Goal: Information Seeking & Learning: Check status

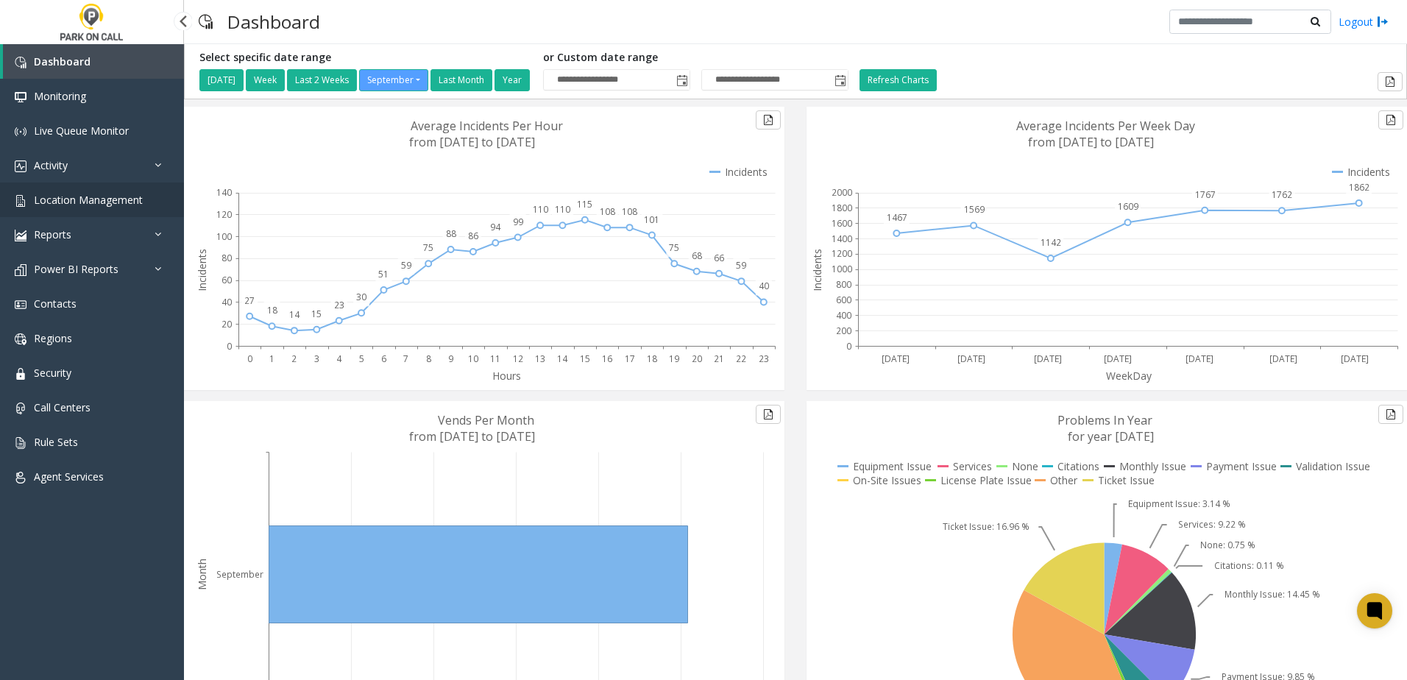
click at [105, 196] on span "Location Management" at bounding box center [88, 200] width 109 height 14
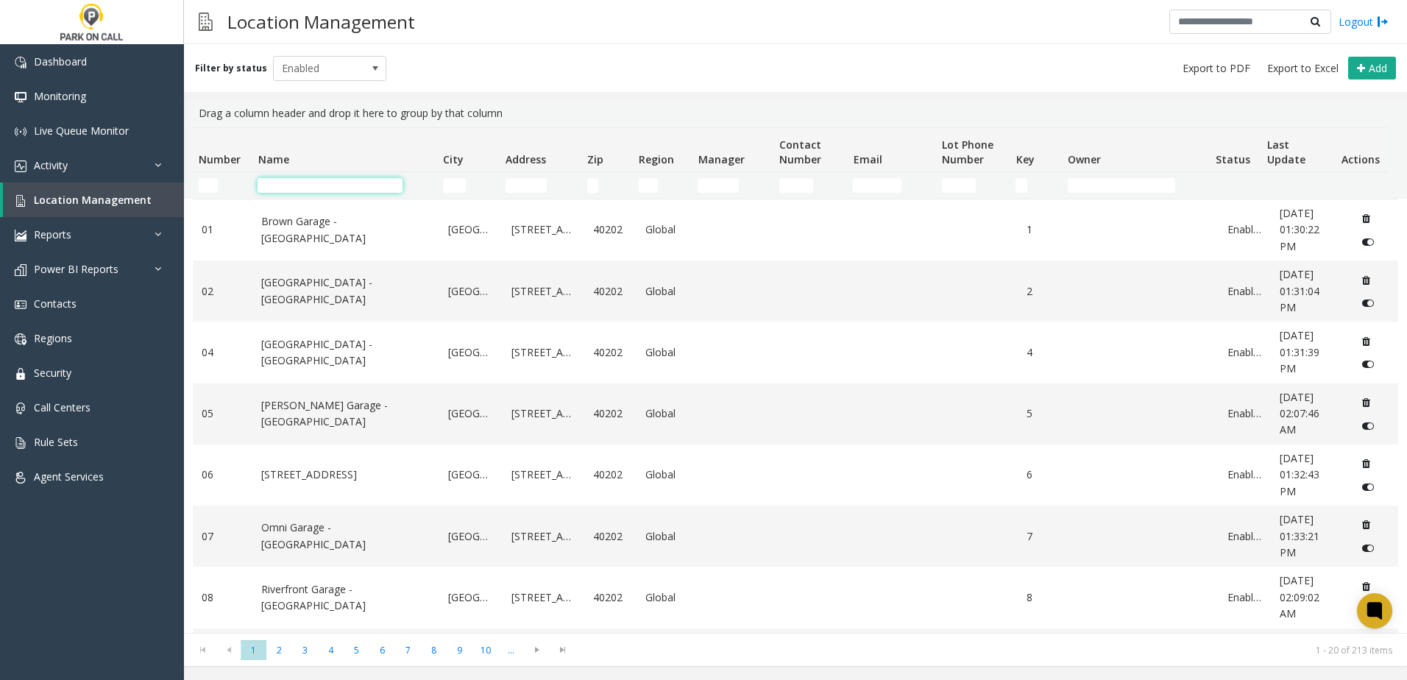
click at [288, 191] on input "Name Filter" at bounding box center [330, 185] width 145 height 15
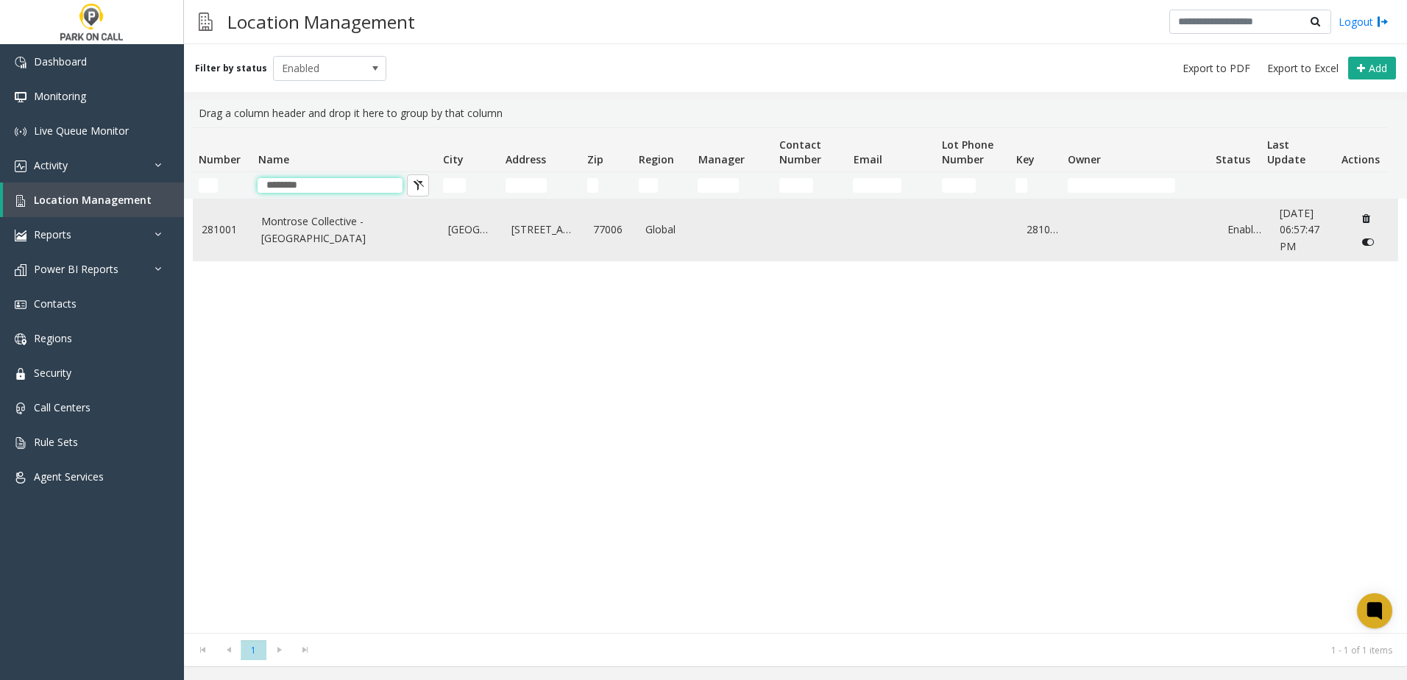
type input "********"
click at [291, 233] on link "Montrose Collective - [GEOGRAPHIC_DATA]" at bounding box center [345, 229] width 169 height 33
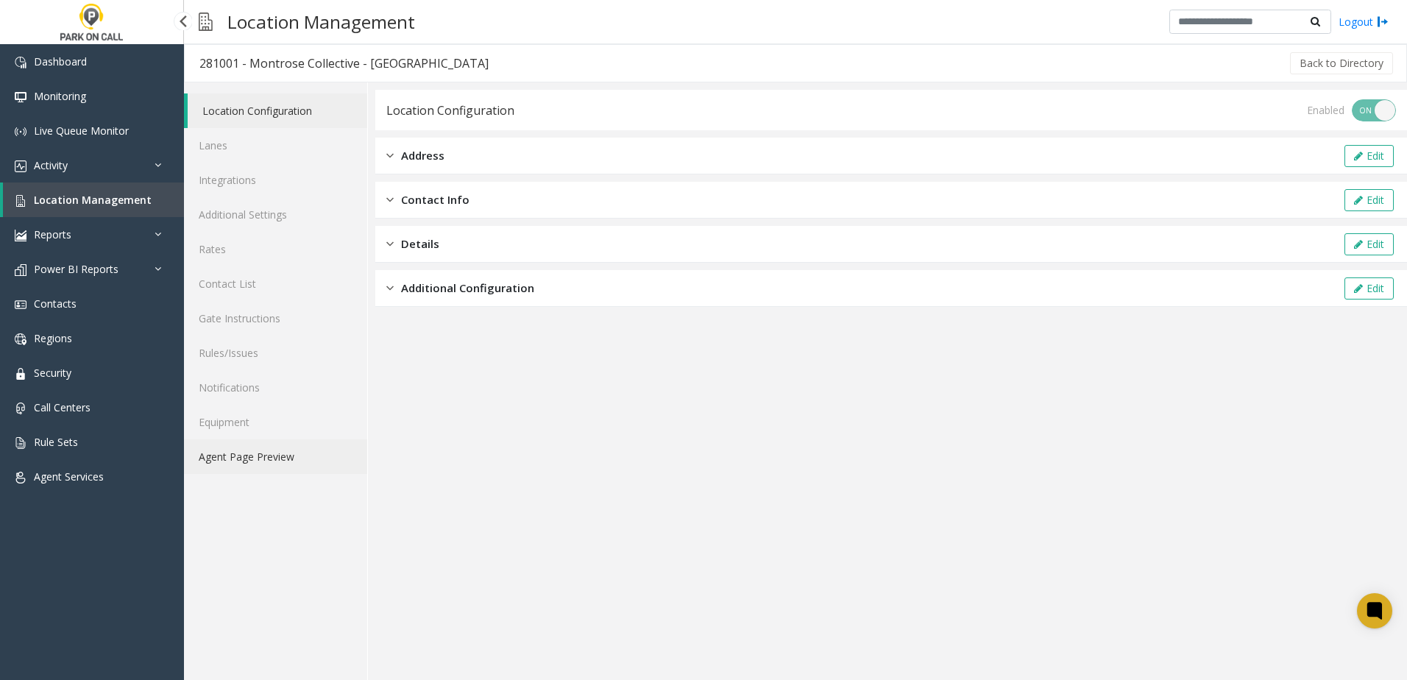
click at [257, 456] on link "Agent Page Preview" at bounding box center [275, 456] width 183 height 35
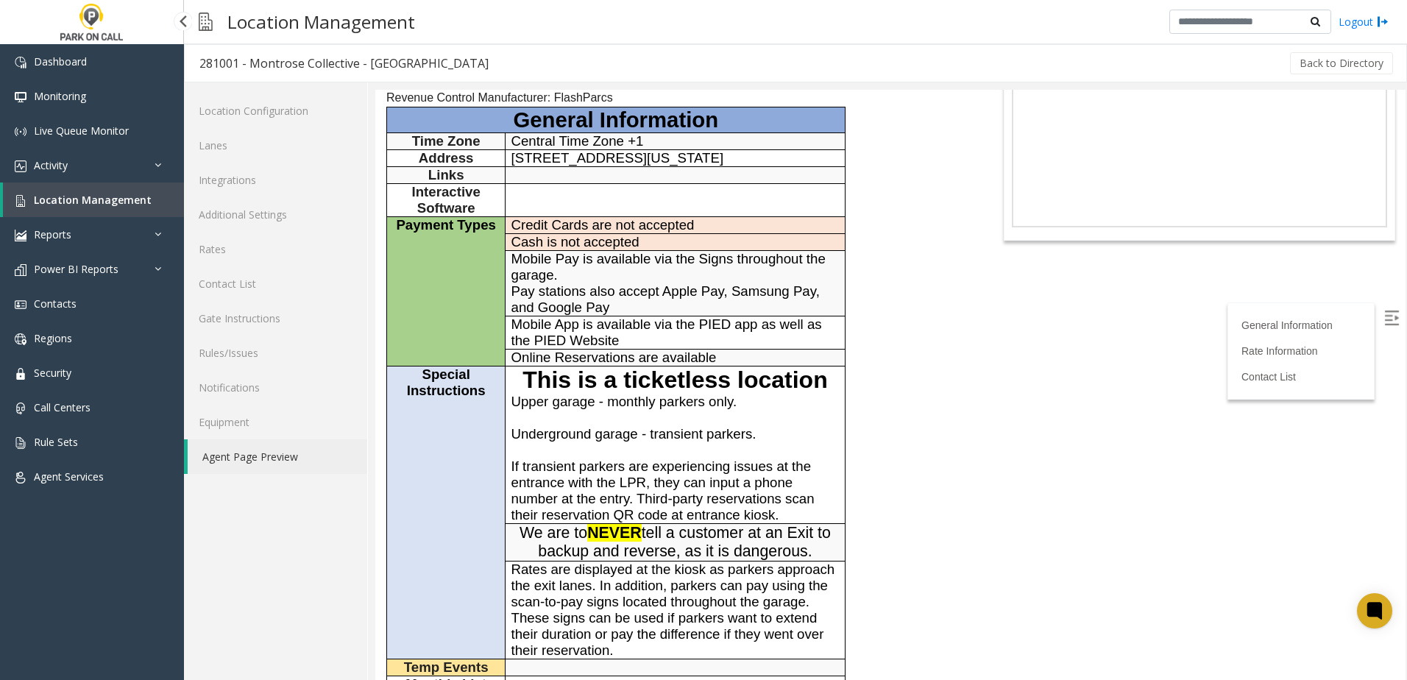
scroll to position [147, 0]
drag, startPoint x: 905, startPoint y: 352, endPoint x: 895, endPoint y: 338, distance: 16.8
click at [905, 351] on div "General Information Revenue Control Manufacturer: FlashParcs General Informatio…" at bounding box center [675, 618] width 601 height 1155
click at [742, 322] on span "Mobile App is available via the PIED app as well as the PIED Website" at bounding box center [666, 331] width 310 height 32
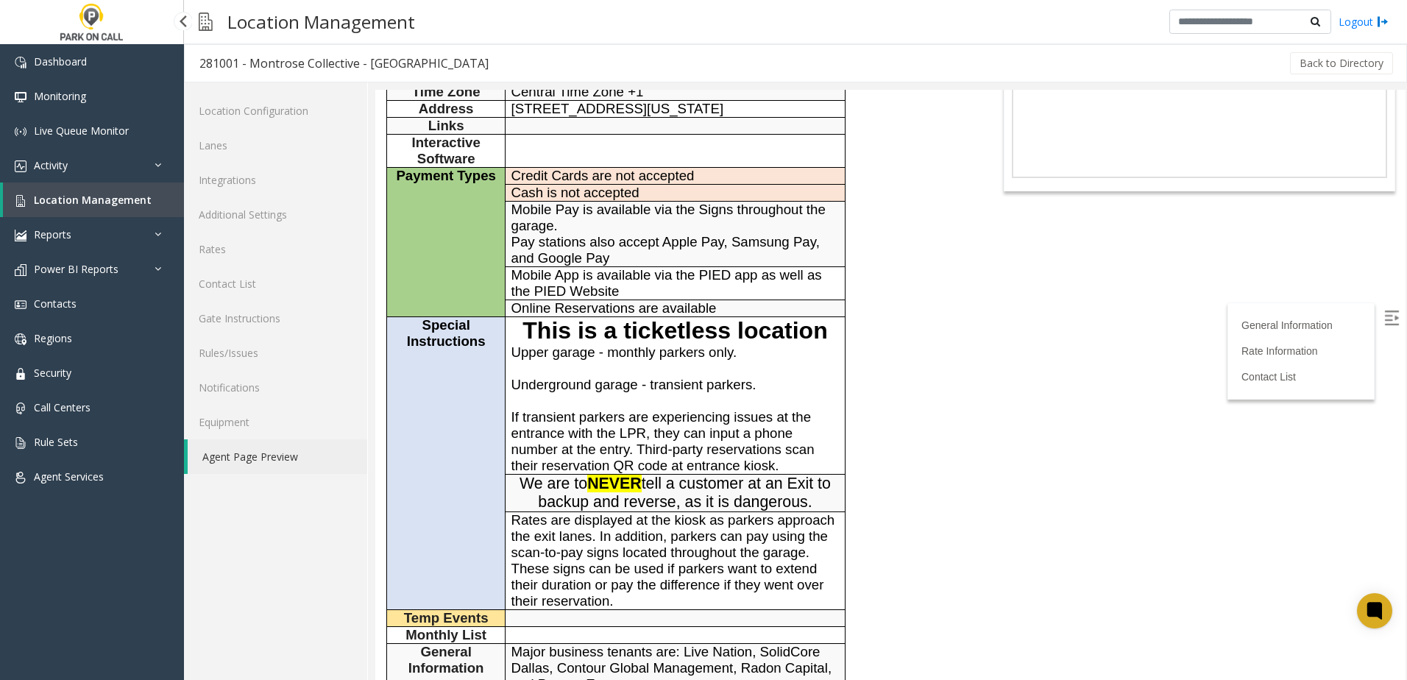
scroll to position [221, 0]
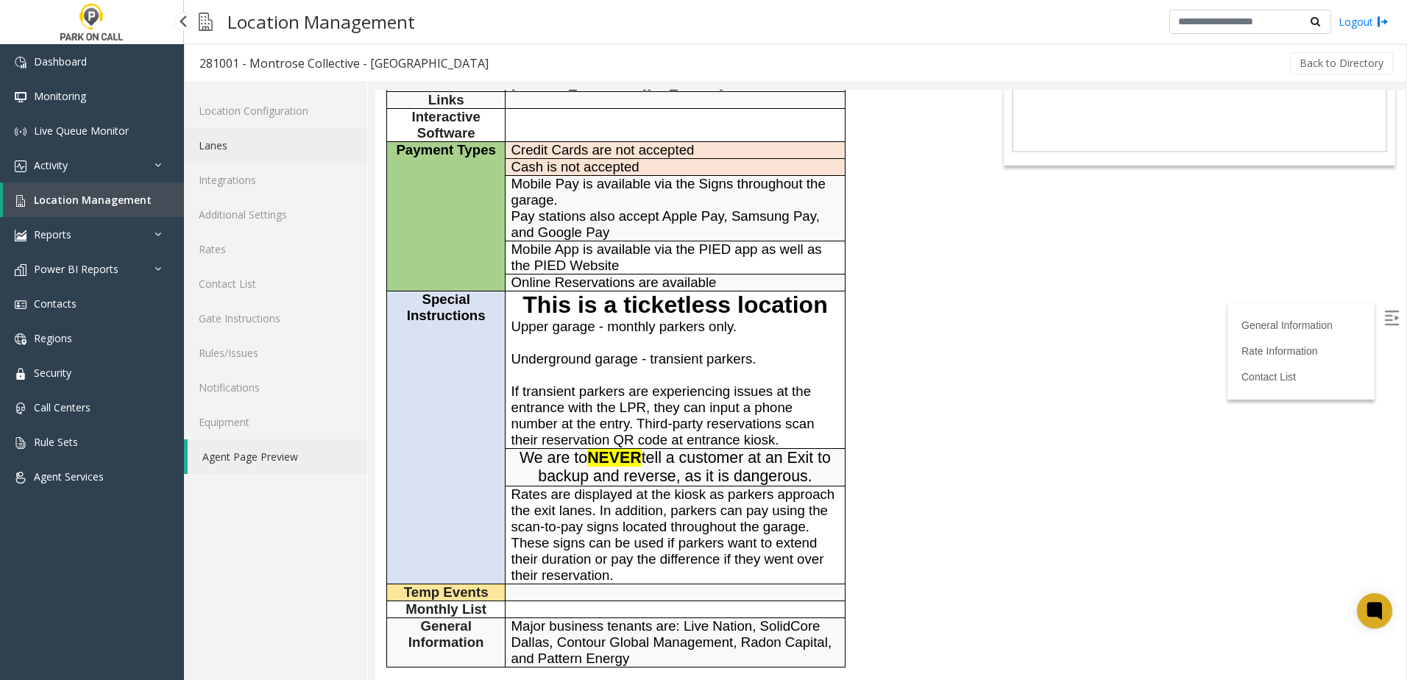
click at [246, 138] on link "Lanes" at bounding box center [275, 145] width 183 height 35
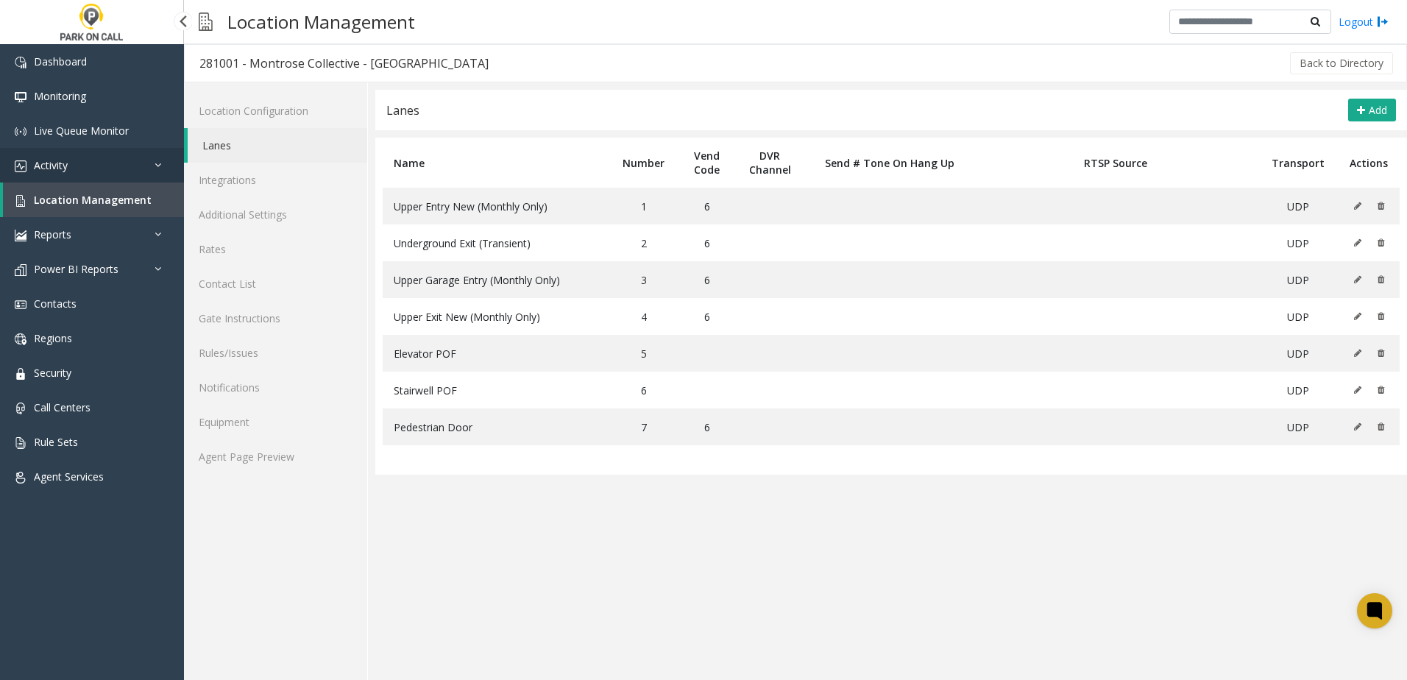
click at [85, 158] on link "Activity" at bounding box center [92, 165] width 184 height 35
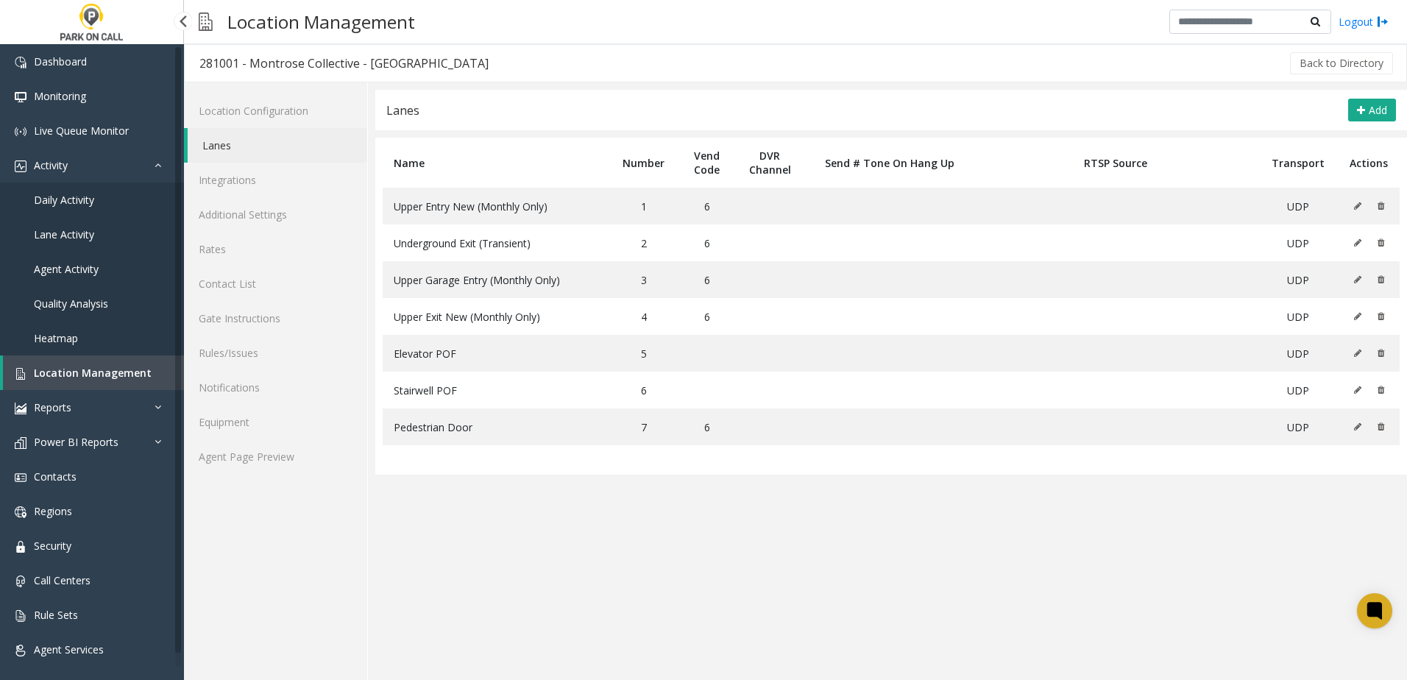
click at [87, 204] on span "Daily Activity" at bounding box center [64, 200] width 60 height 14
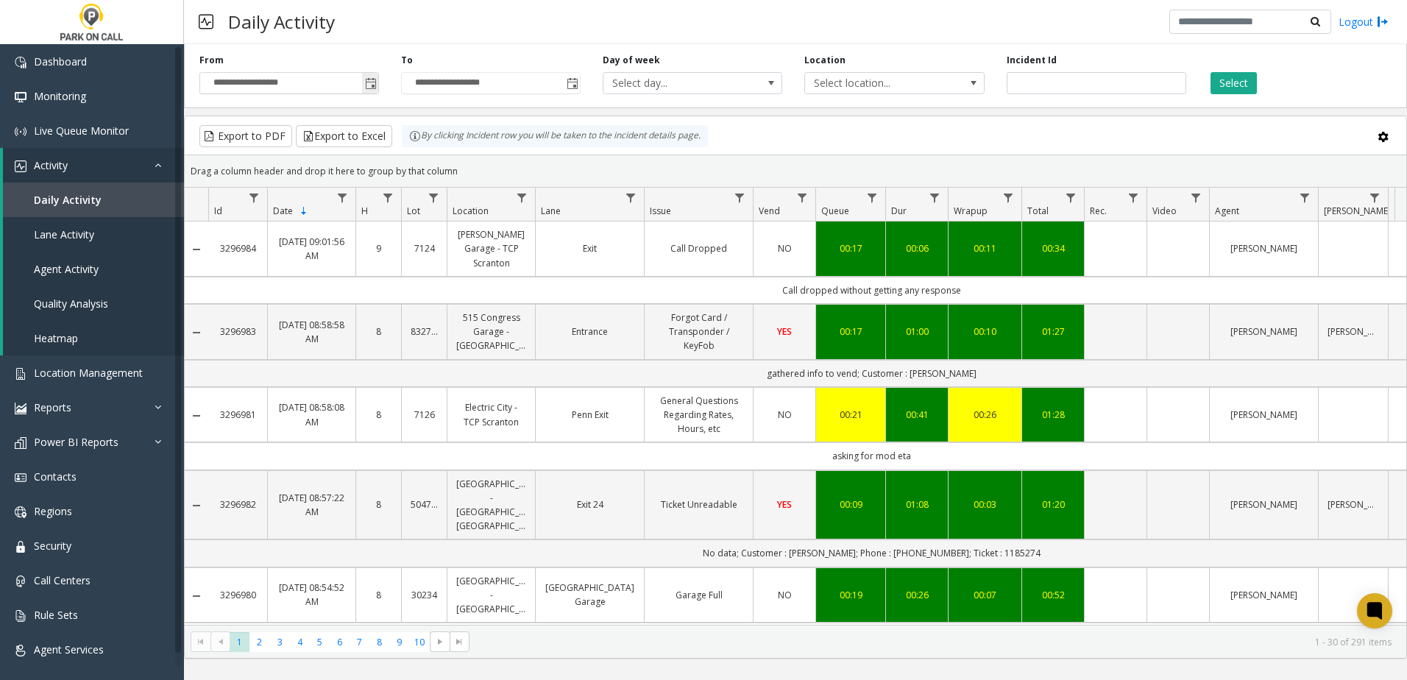
click at [379, 90] on span "**********" at bounding box center [289, 83] width 180 height 22
click at [372, 85] on span "Toggle popup" at bounding box center [371, 84] width 12 height 12
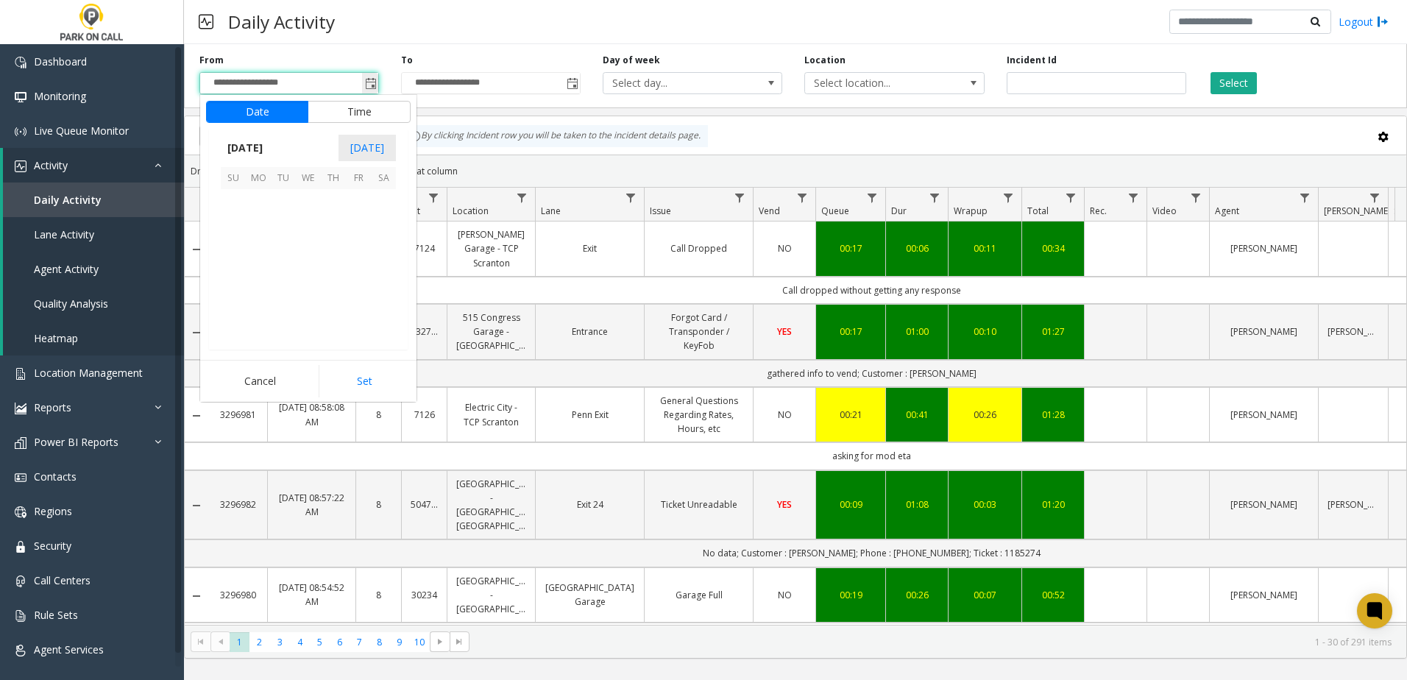
scroll to position [264075, 0]
click at [262, 204] on span "1" at bounding box center [258, 201] width 25 height 25
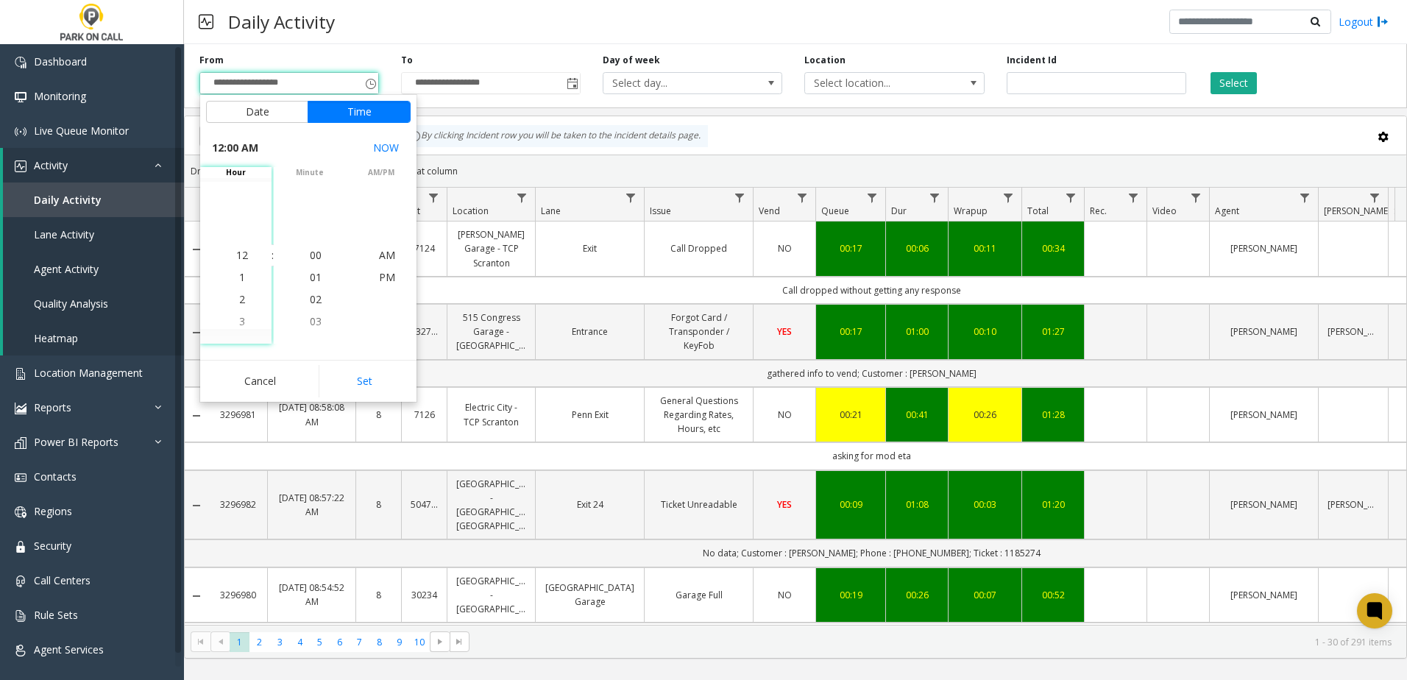
click at [352, 375] on button "Set" at bounding box center [365, 381] width 93 height 32
type input "**********"
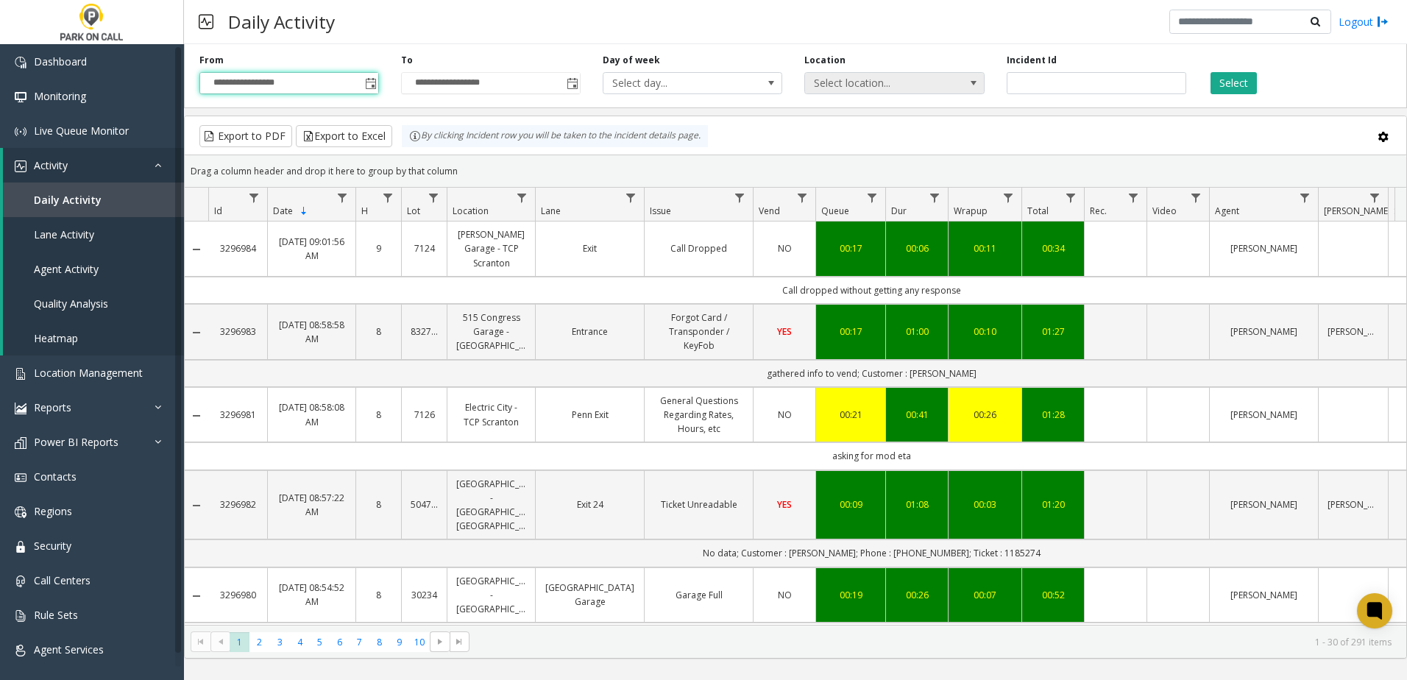
click at [861, 77] on span "Select location..." at bounding box center [876, 83] width 143 height 21
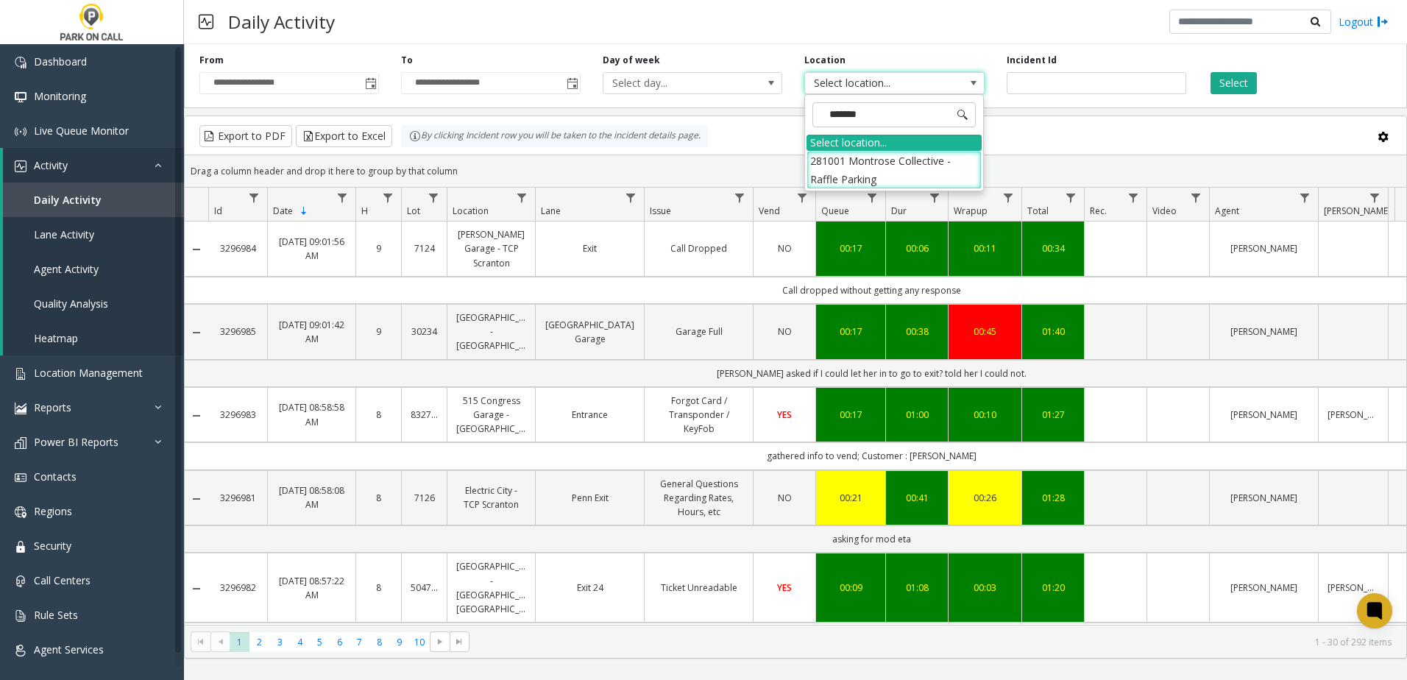
type input "********"
click at [867, 171] on li "281001 Montrose Collective - Raffle Parking" at bounding box center [893, 170] width 175 height 38
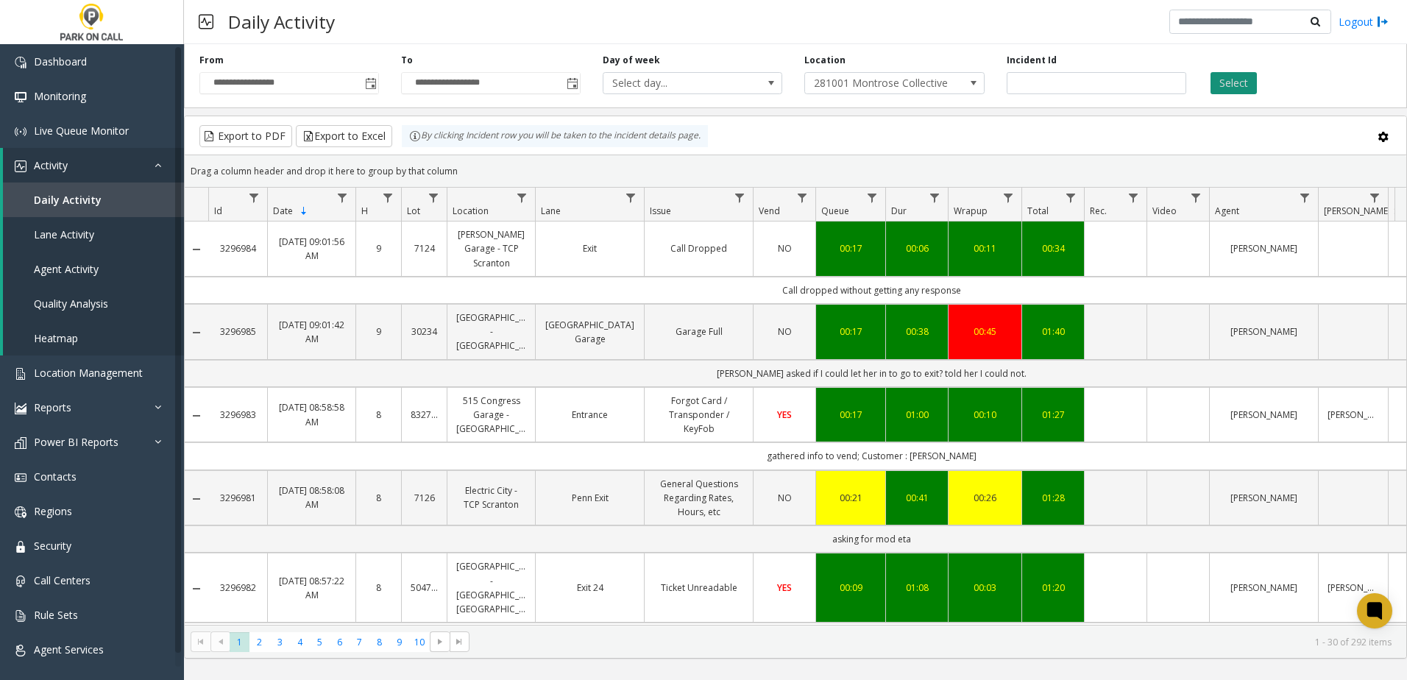
click at [1243, 77] on button "Select" at bounding box center [1233, 83] width 46 height 22
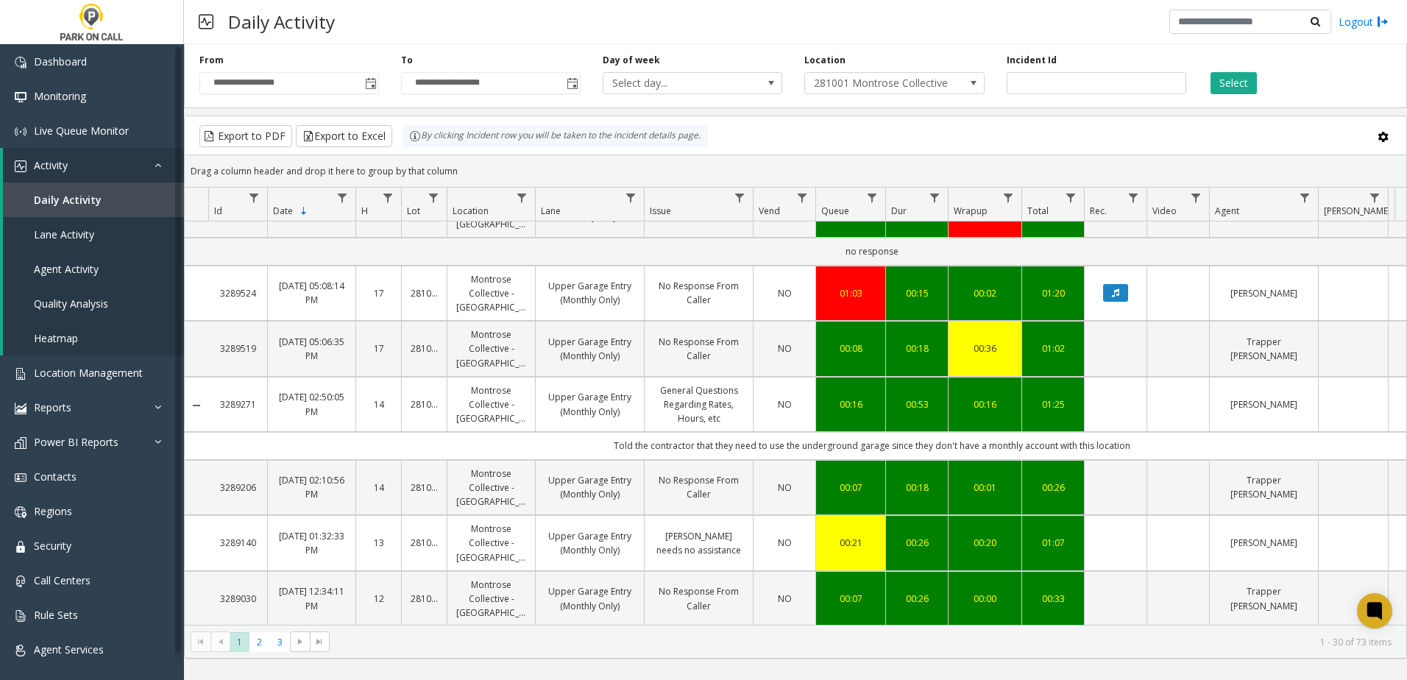
scroll to position [1782, 0]
click at [265, 644] on span "2" at bounding box center [259, 642] width 20 height 20
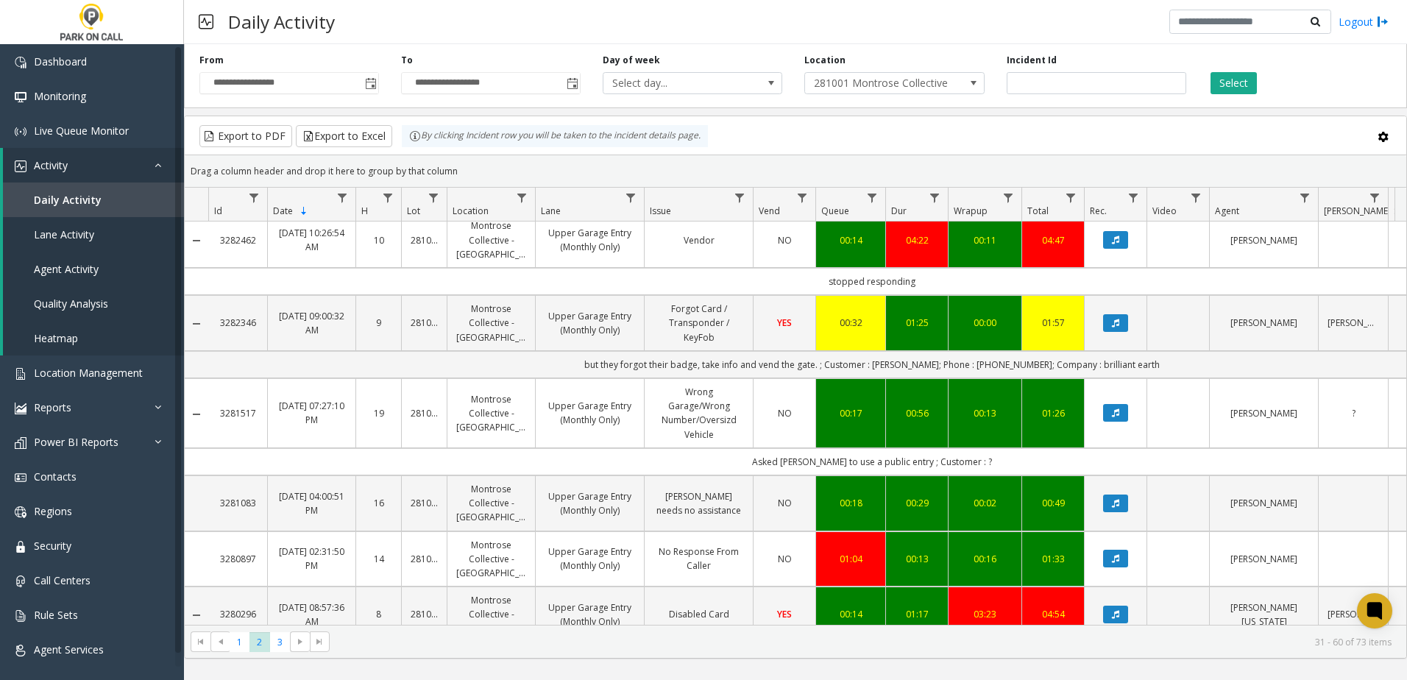
scroll to position [1850, 0]
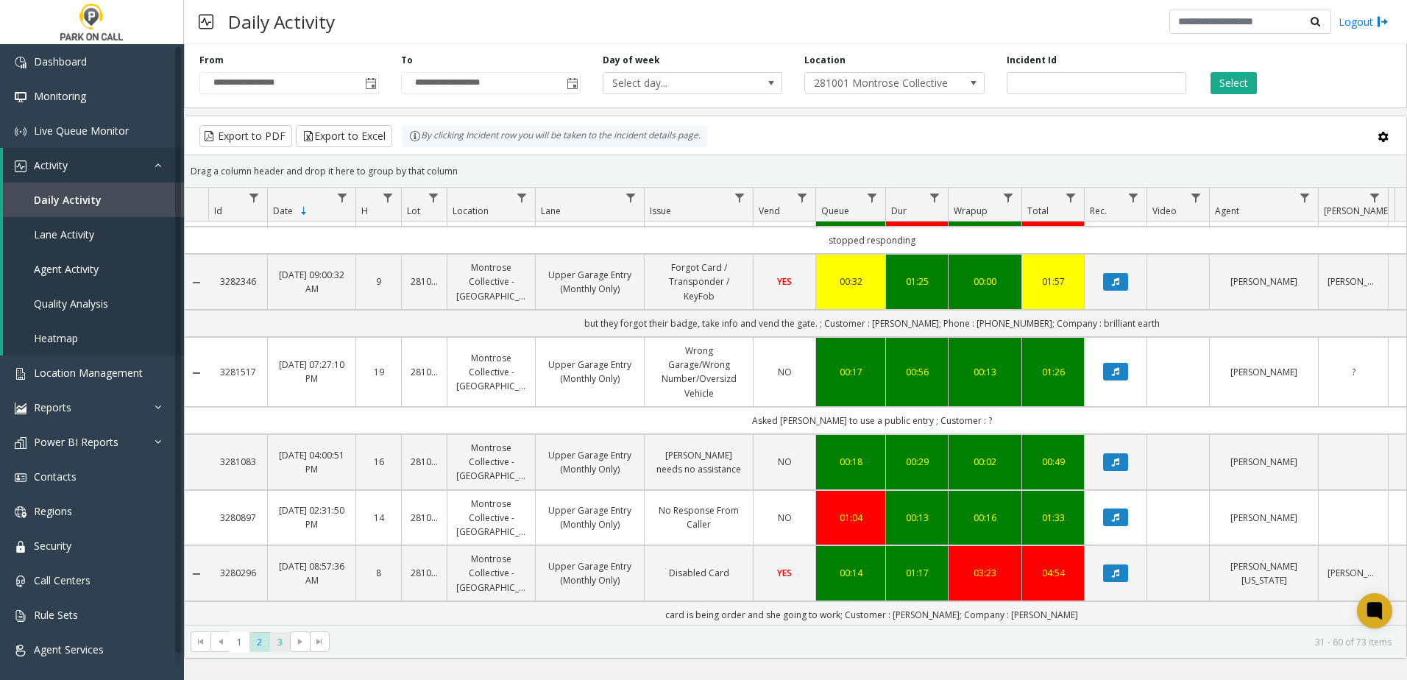
click at [280, 641] on span "3" at bounding box center [280, 642] width 20 height 20
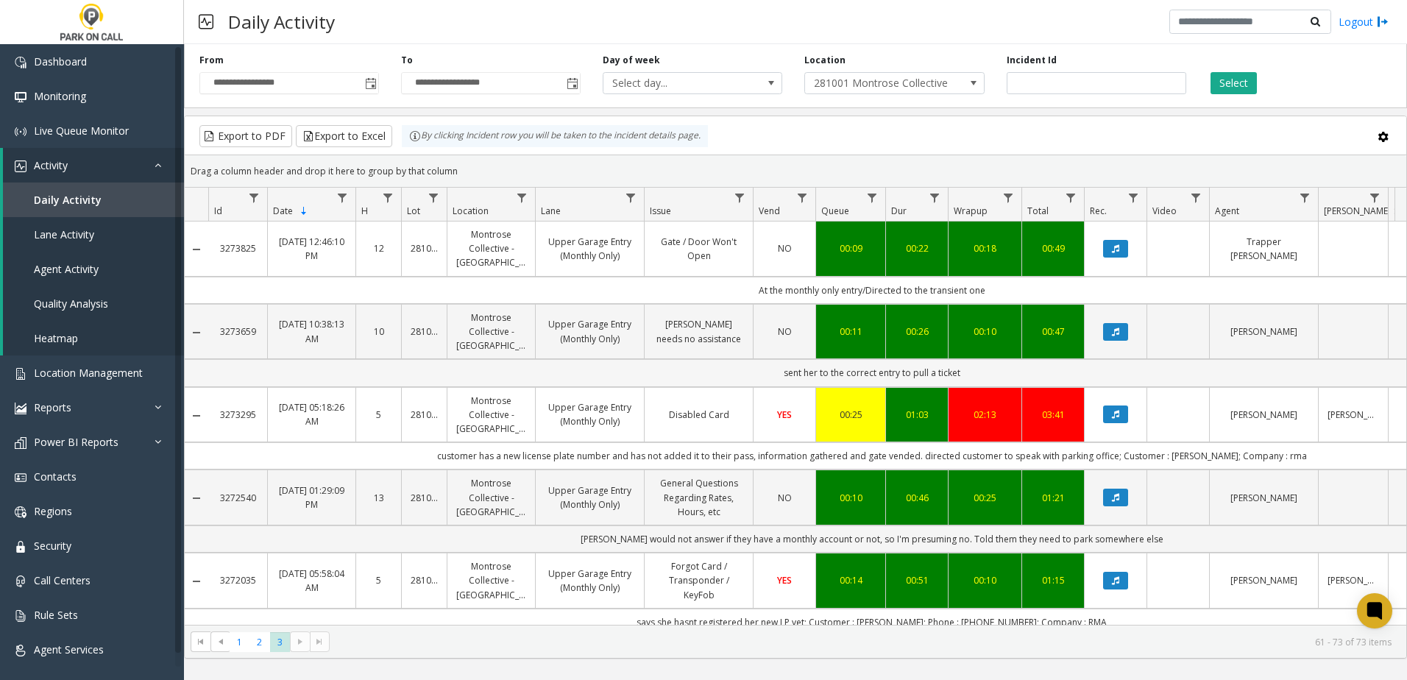
scroll to position [576, 0]
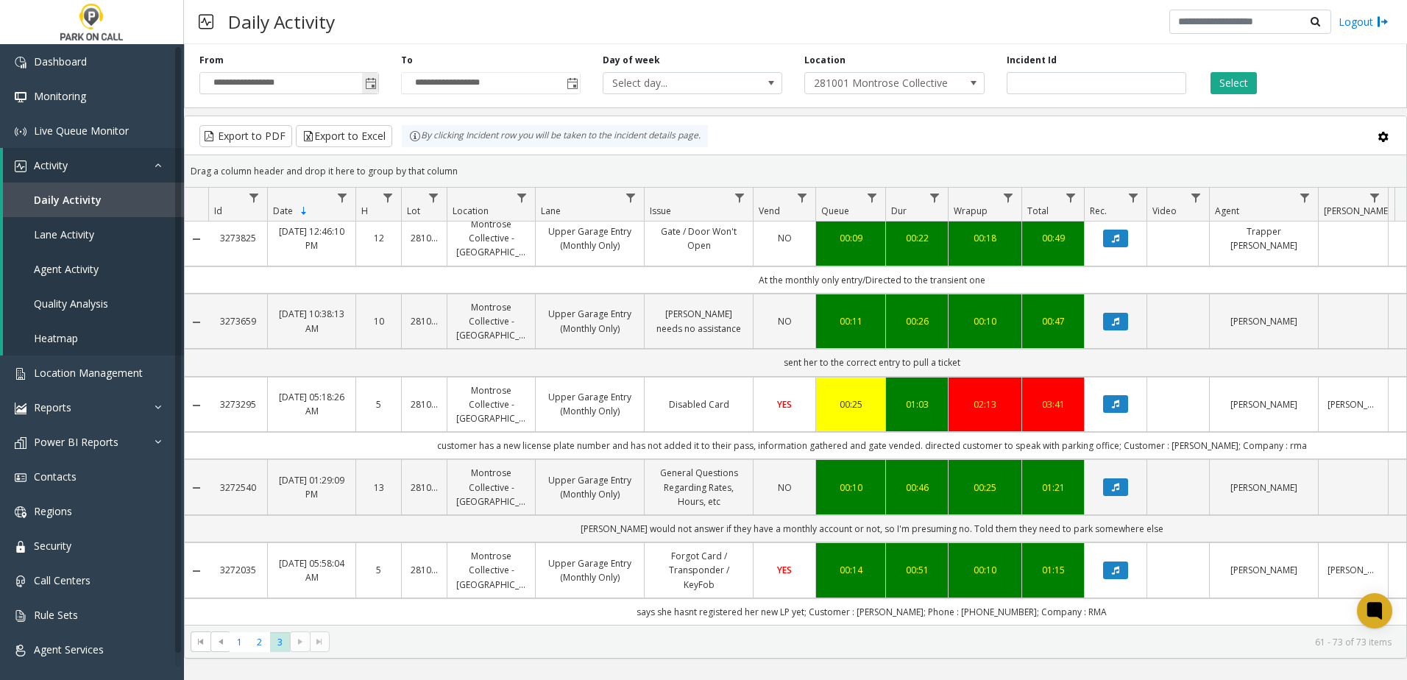
click at [373, 88] on span "Toggle popup" at bounding box center [371, 84] width 12 height 12
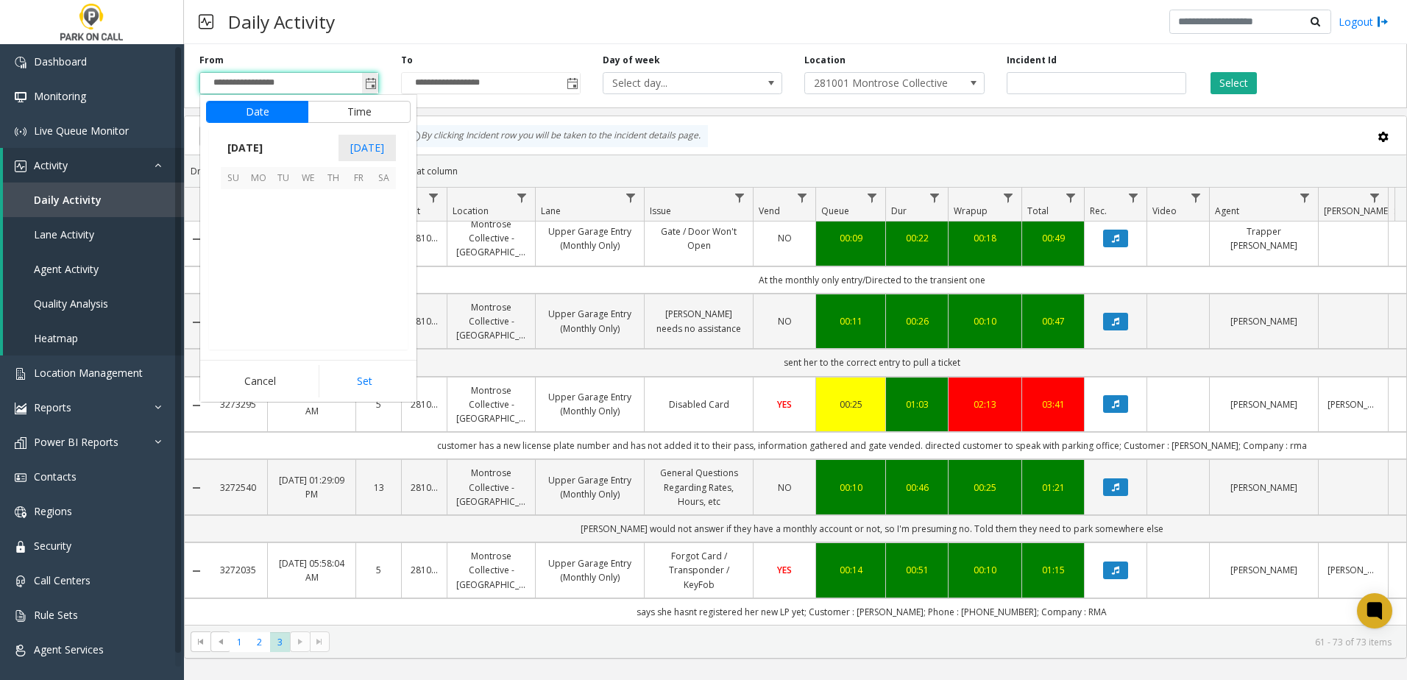
scroll to position [264075, 0]
click at [269, 146] on span "[DATE]" at bounding box center [245, 148] width 49 height 22
click at [338, 219] on span "Aug" at bounding box center [343, 214] width 35 height 35
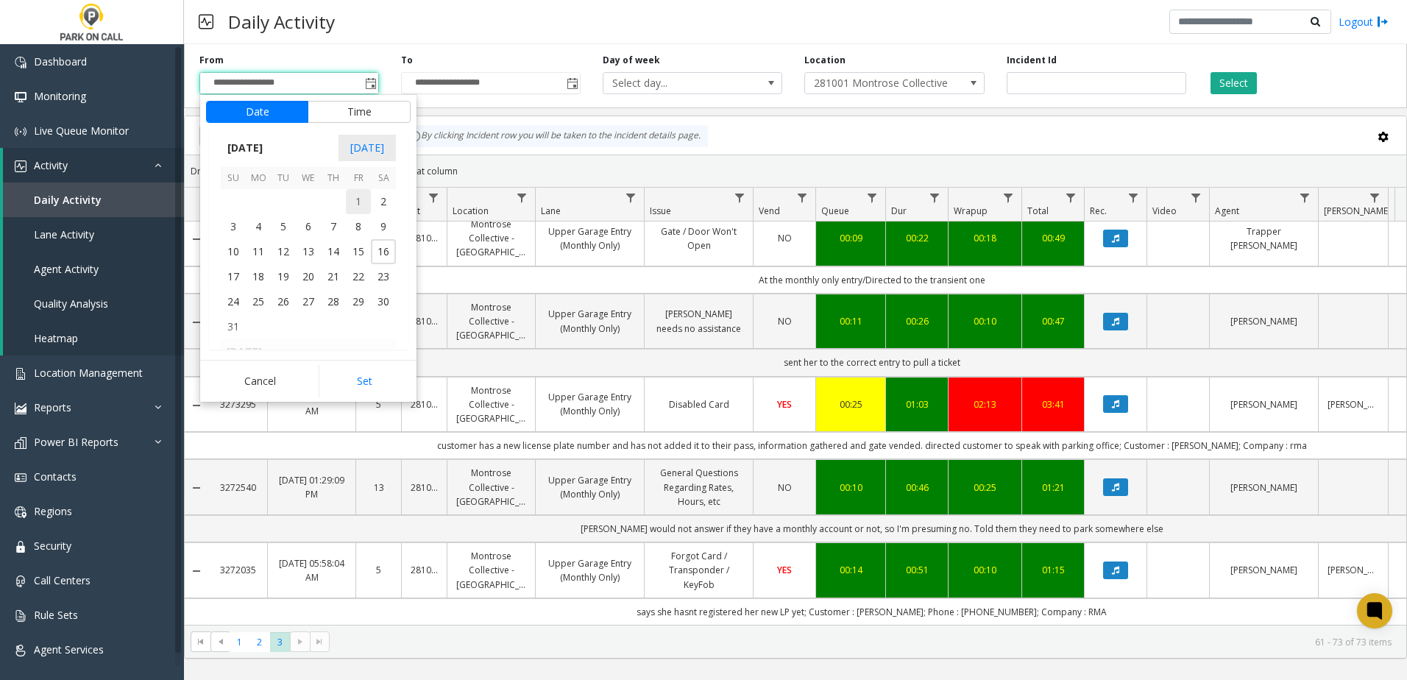
click at [352, 196] on span "1" at bounding box center [358, 201] width 25 height 25
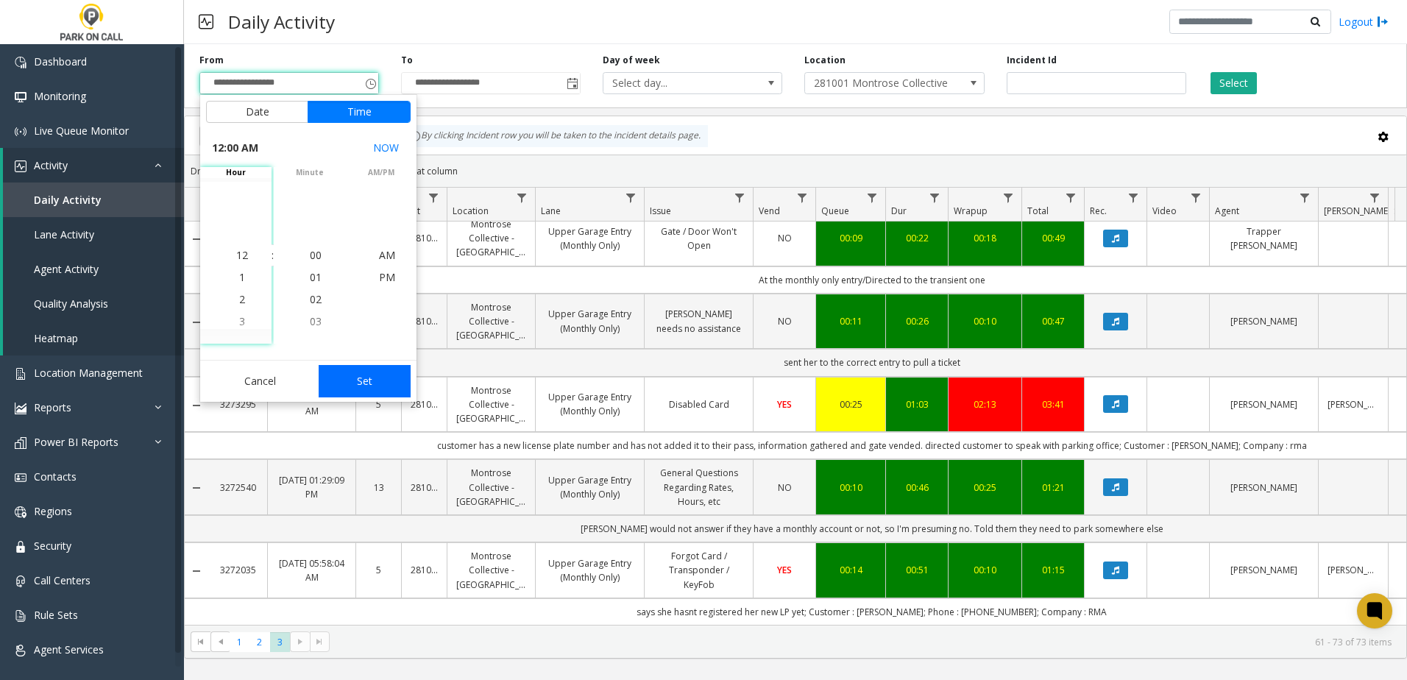
click at [363, 383] on button "Set" at bounding box center [365, 381] width 93 height 32
type input "**********"
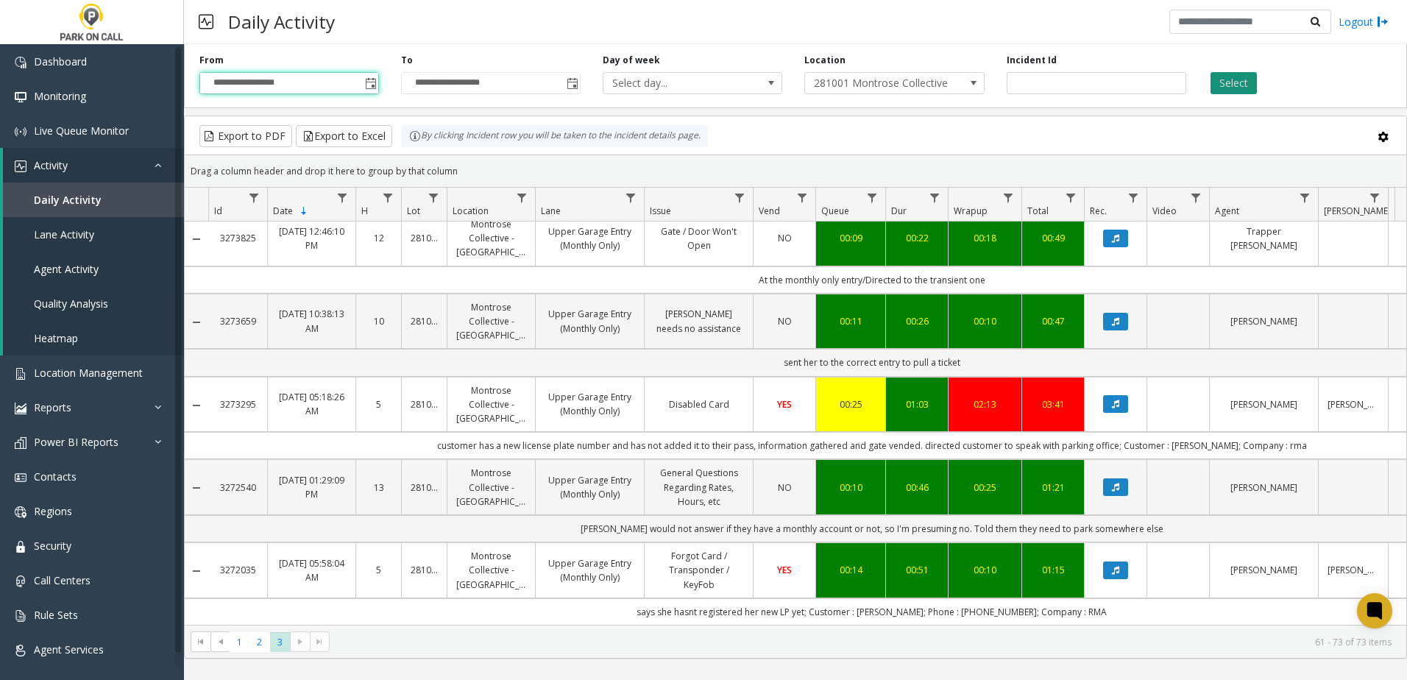
click at [1235, 78] on button "Select" at bounding box center [1233, 83] width 46 height 22
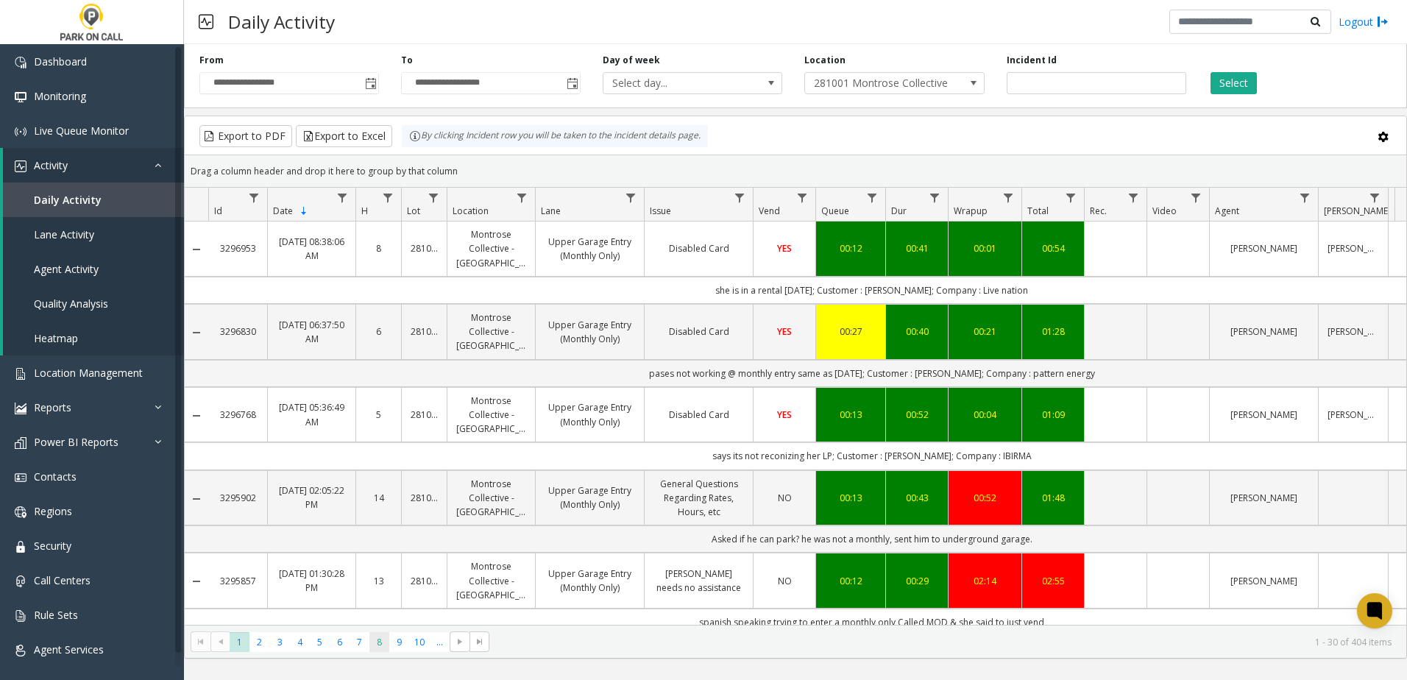
click at [387, 641] on span "8" at bounding box center [379, 642] width 20 height 20
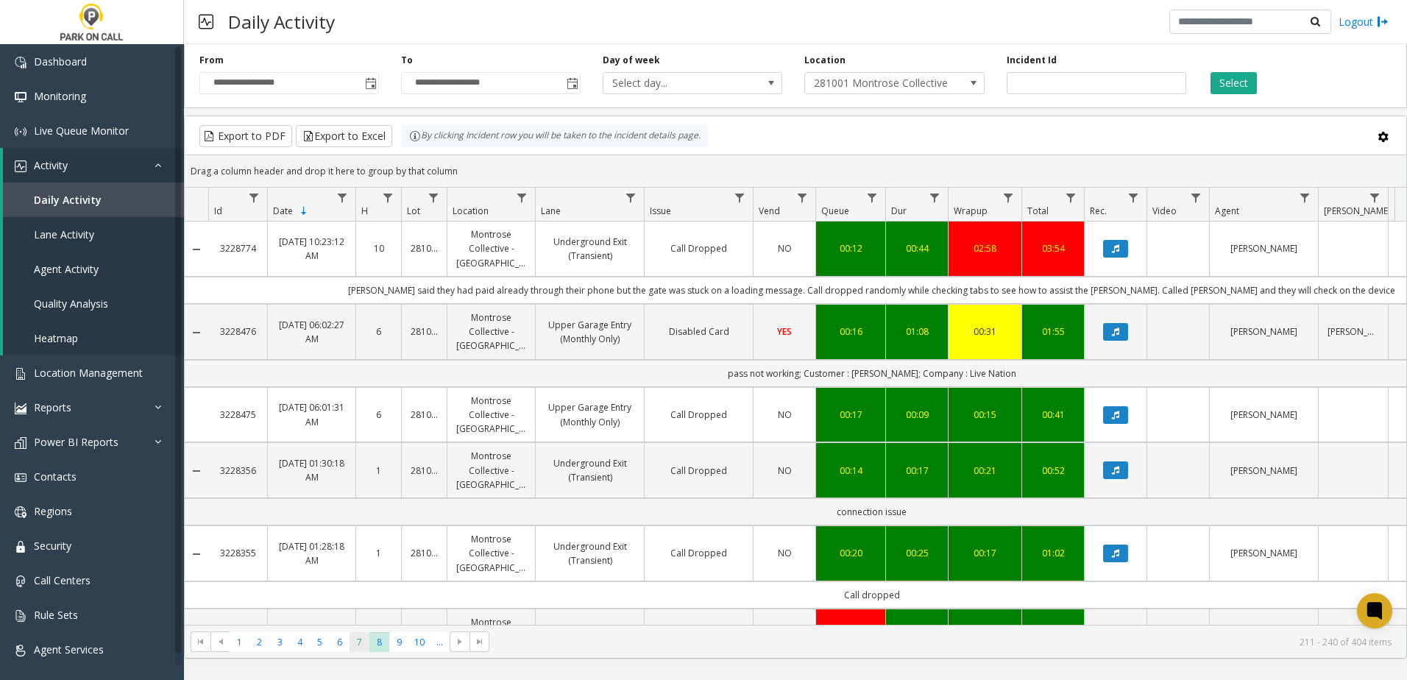
click at [351, 639] on span "7" at bounding box center [359, 642] width 20 height 20
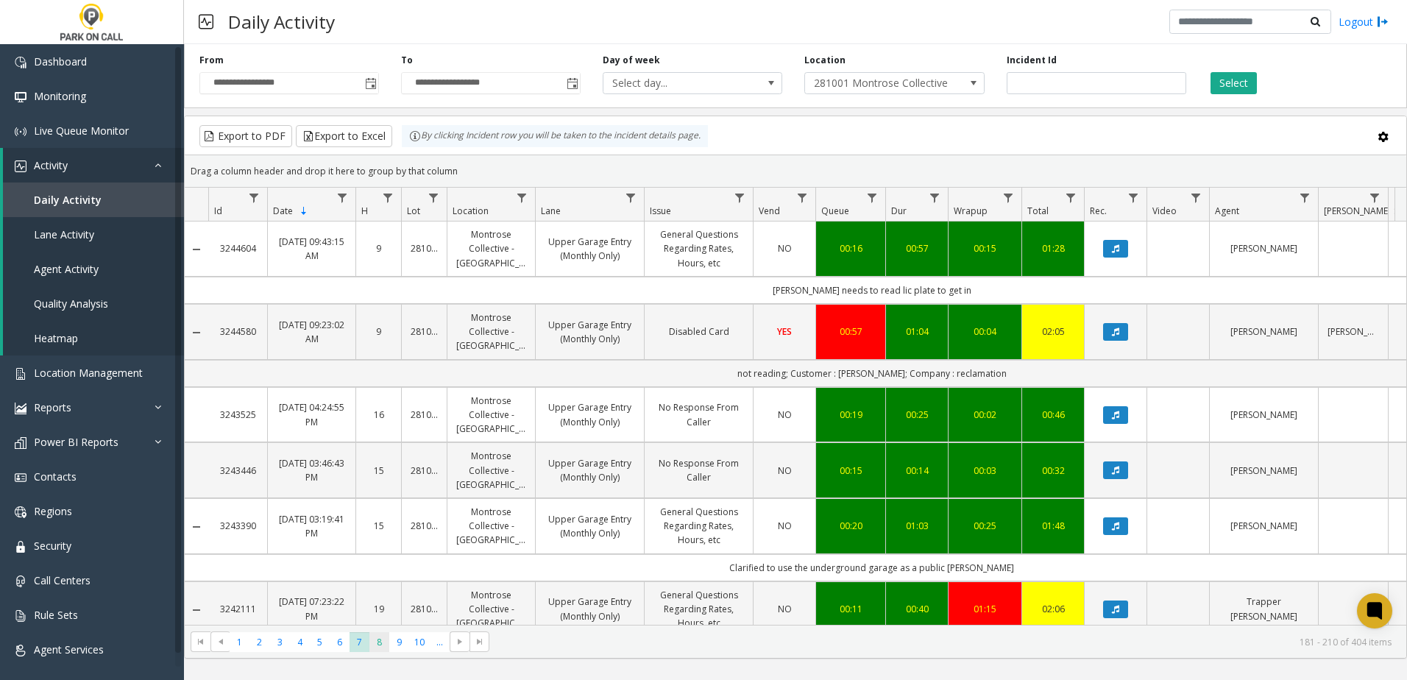
click at [382, 643] on span "8" at bounding box center [379, 642] width 20 height 20
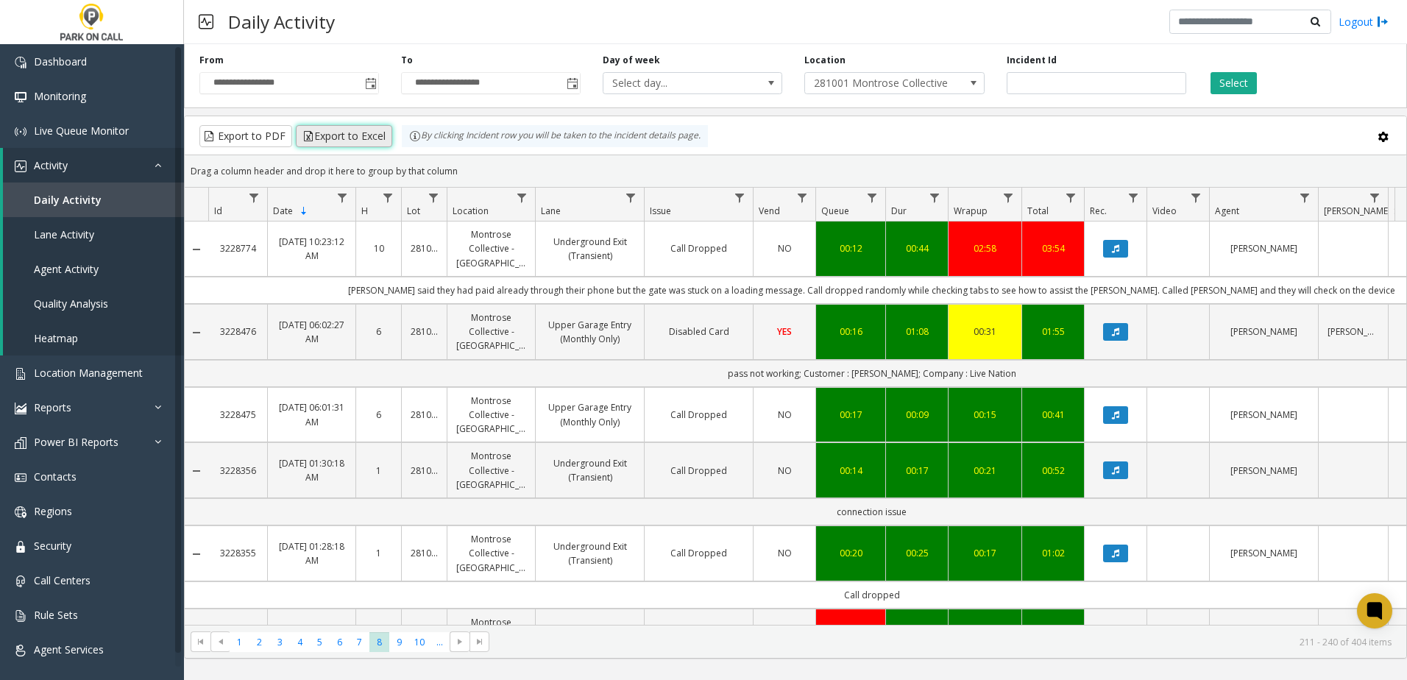
click at [332, 138] on button "Export to Excel" at bounding box center [344, 136] width 96 height 22
click at [756, 168] on div "Drag a column header and drop it here to group by that column" at bounding box center [795, 171] width 1221 height 26
click at [364, 640] on span "7" at bounding box center [359, 642] width 20 height 20
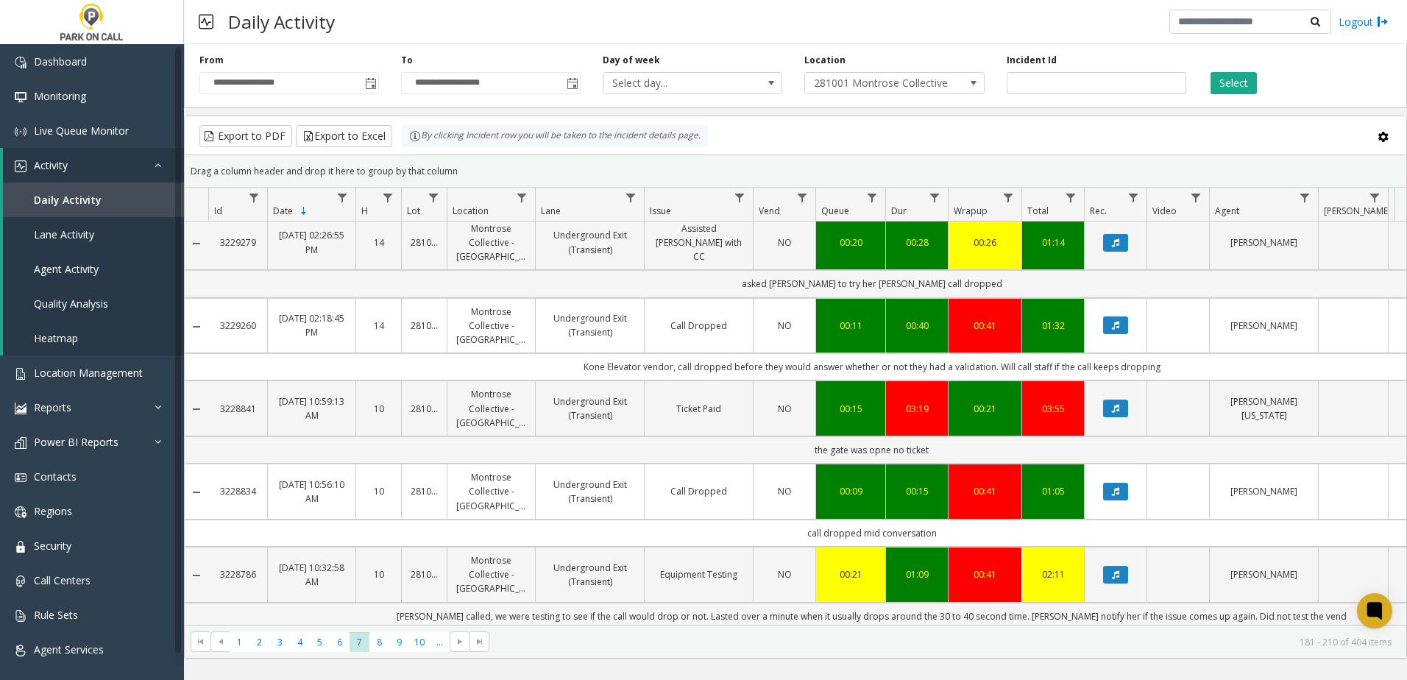
scroll to position [1823, 0]
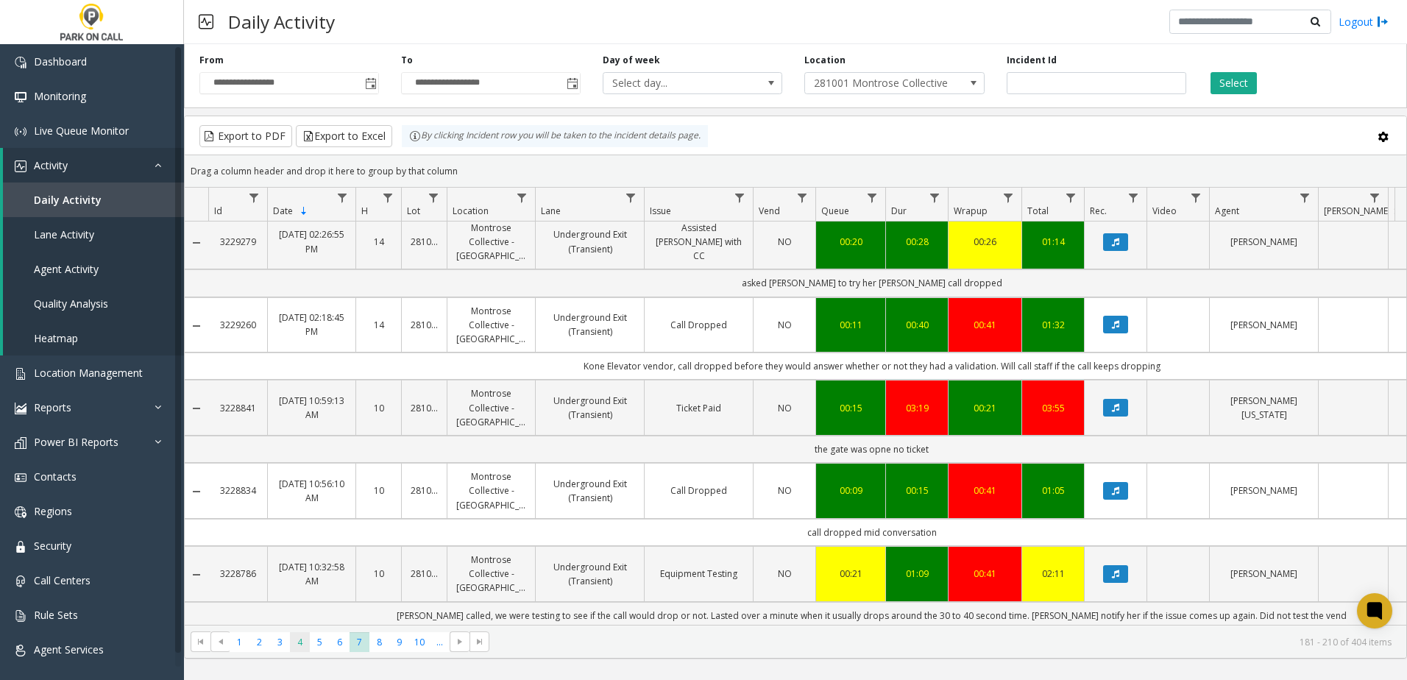
click at [305, 639] on span "4" at bounding box center [300, 642] width 20 height 20
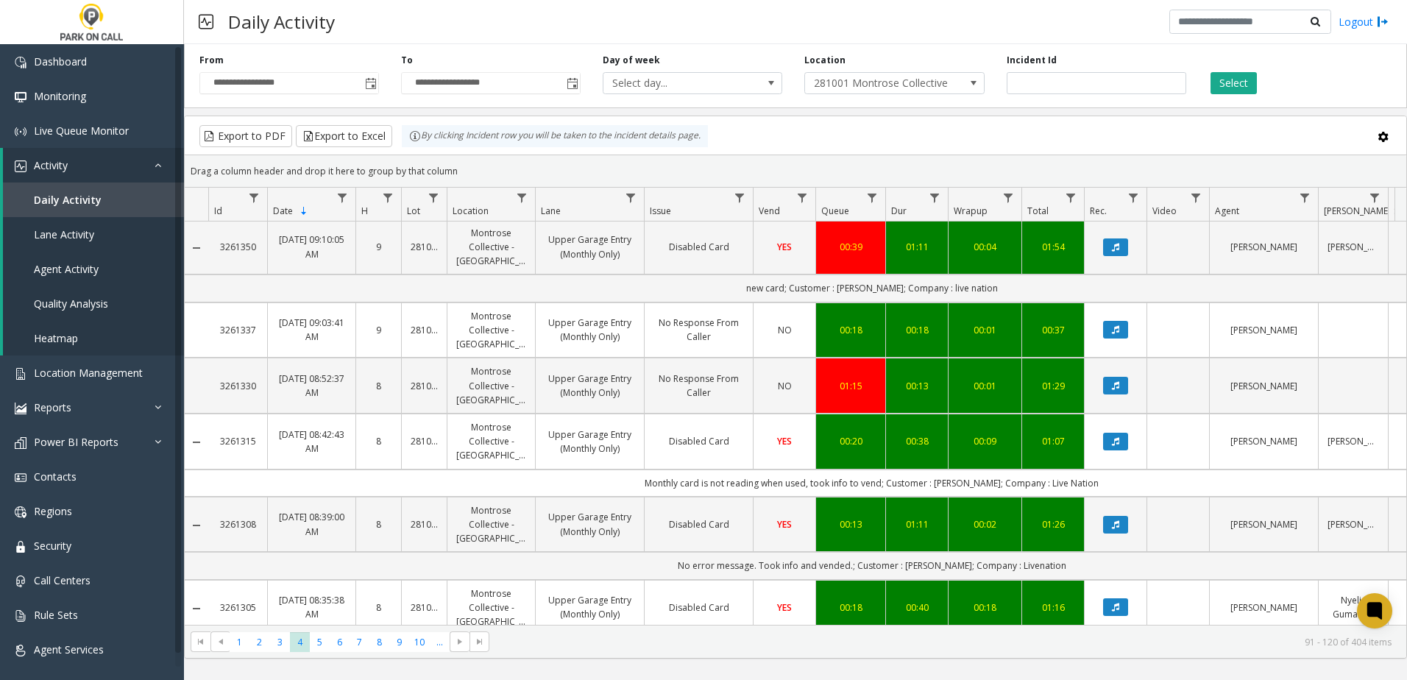
scroll to position [1768, 0]
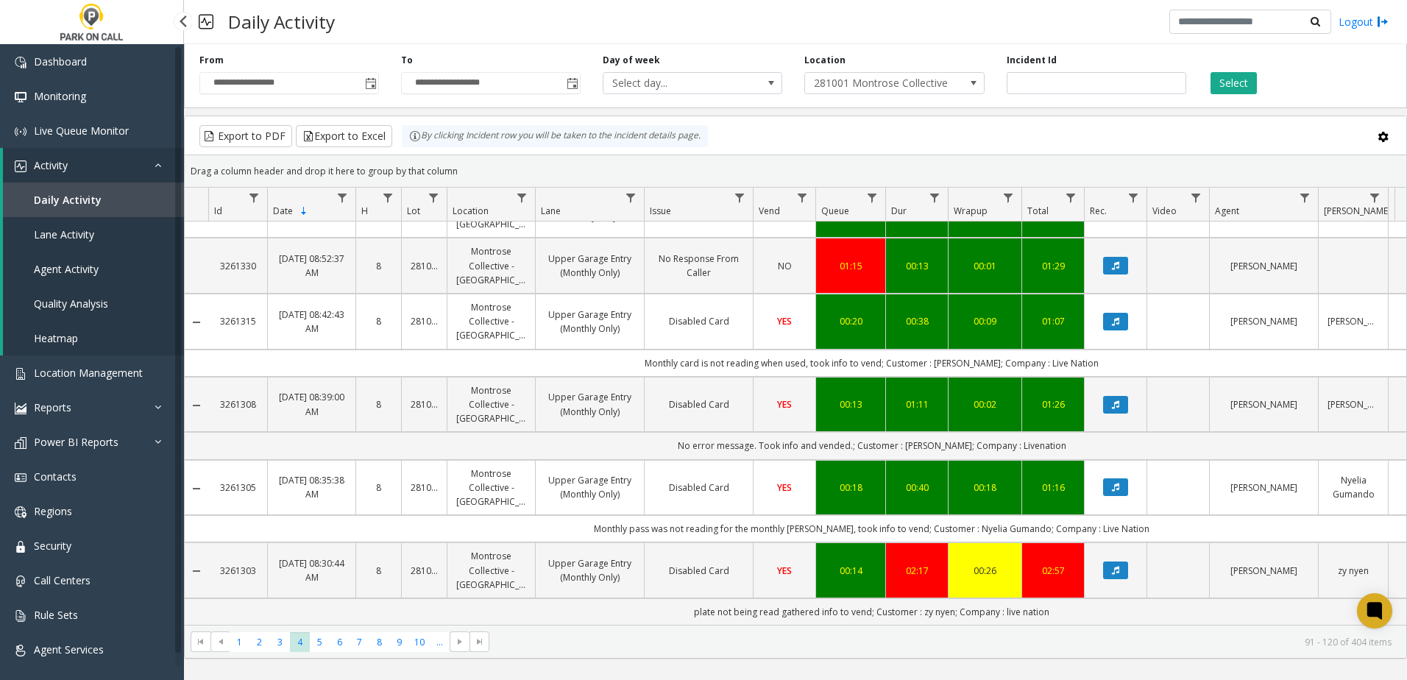
click at [76, 193] on span "Daily Activity" at bounding box center [68, 200] width 68 height 14
click at [95, 370] on span "Location Management" at bounding box center [88, 373] width 109 height 14
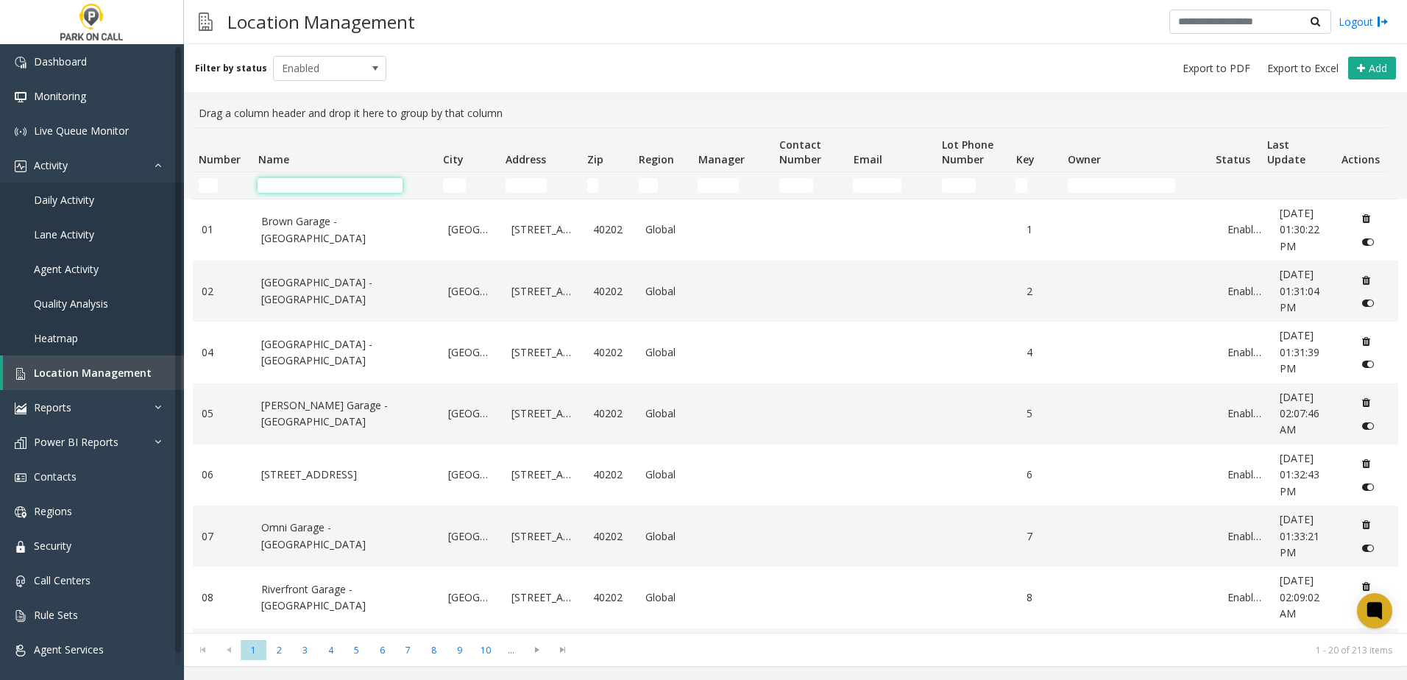
click at [342, 185] on input "Name Filter" at bounding box center [330, 185] width 145 height 15
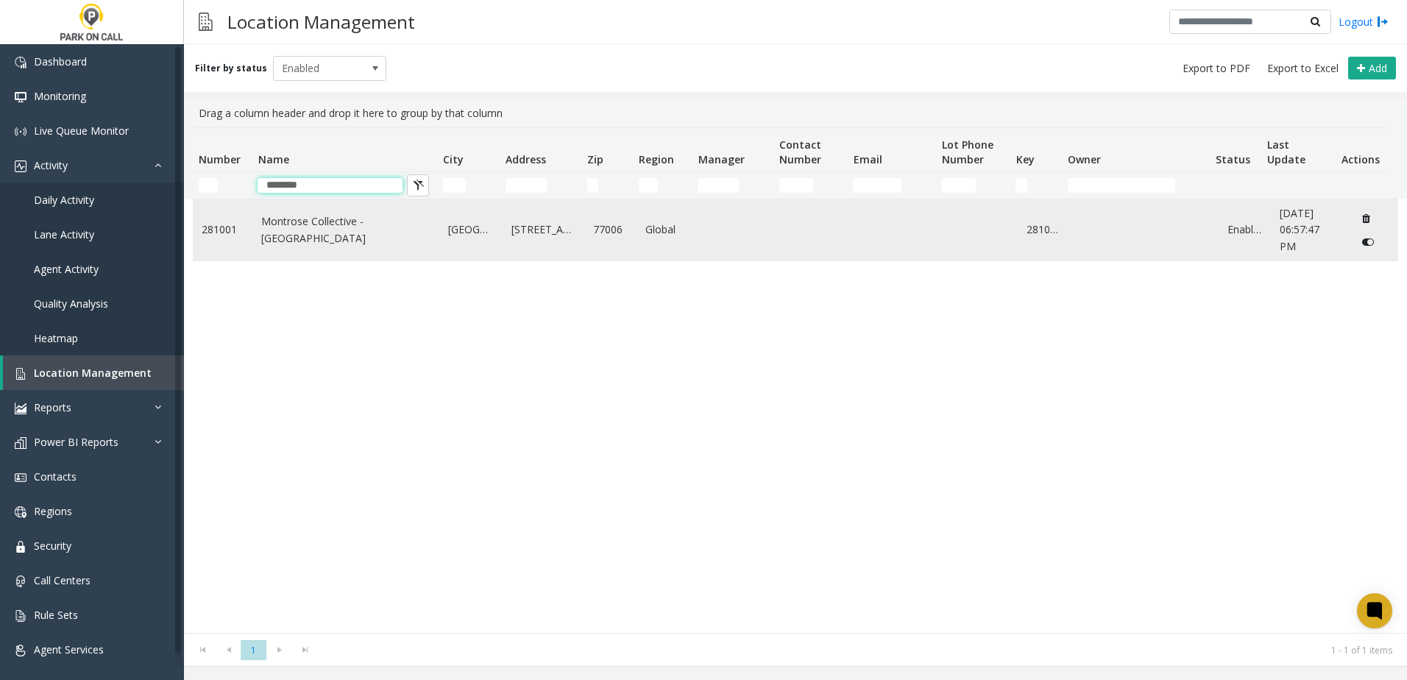
type input "********"
click at [322, 221] on link "Montrose Collective - [GEOGRAPHIC_DATA]" at bounding box center [345, 229] width 169 height 33
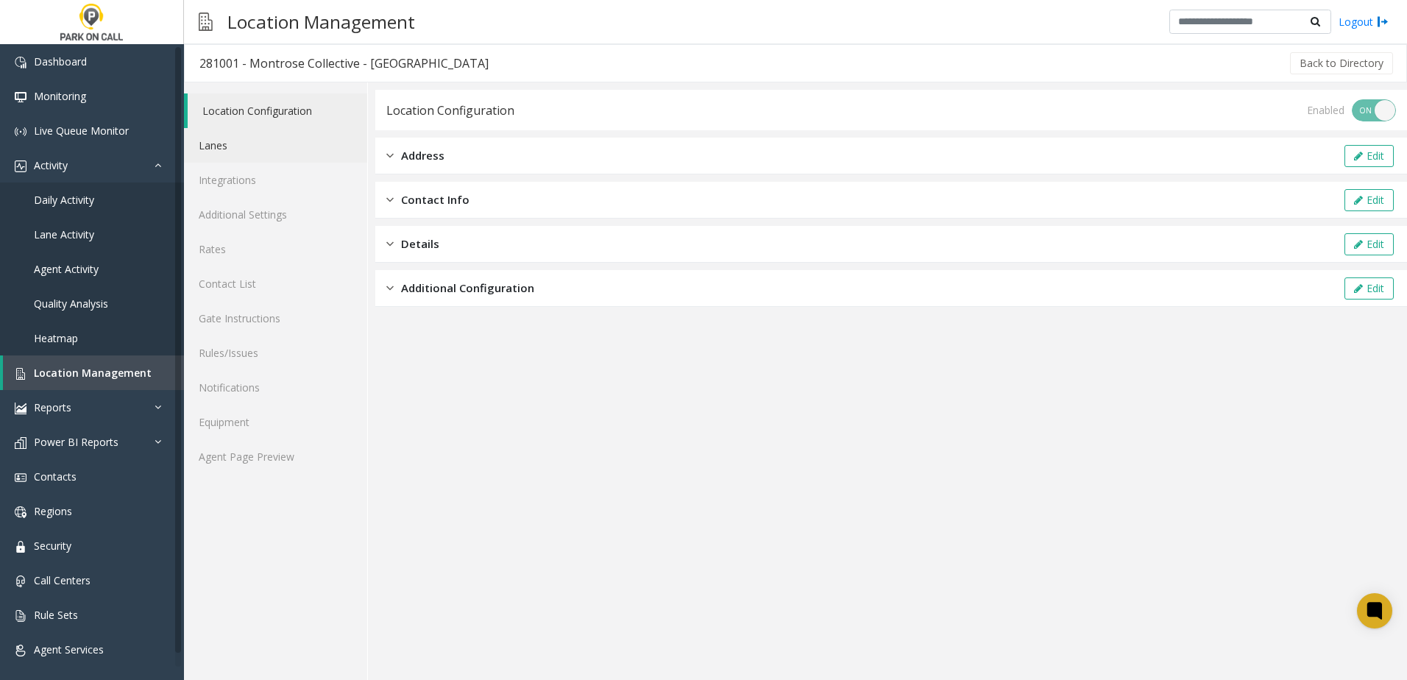
click at [289, 141] on link "Lanes" at bounding box center [275, 145] width 183 height 35
